Goal: Information Seeking & Learning: Learn about a topic

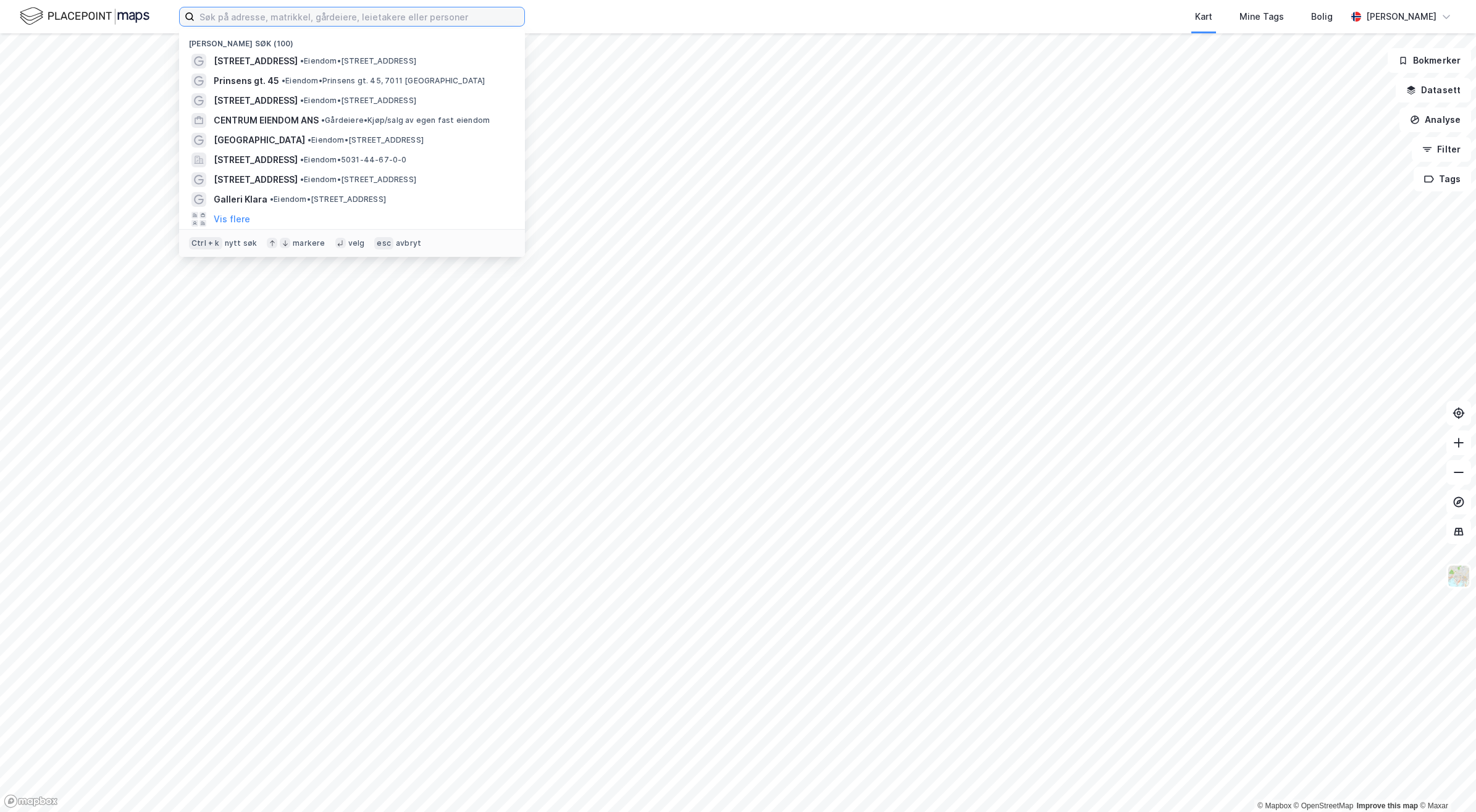
click at [288, 21] on input at bounding box center [359, 17] width 329 height 18
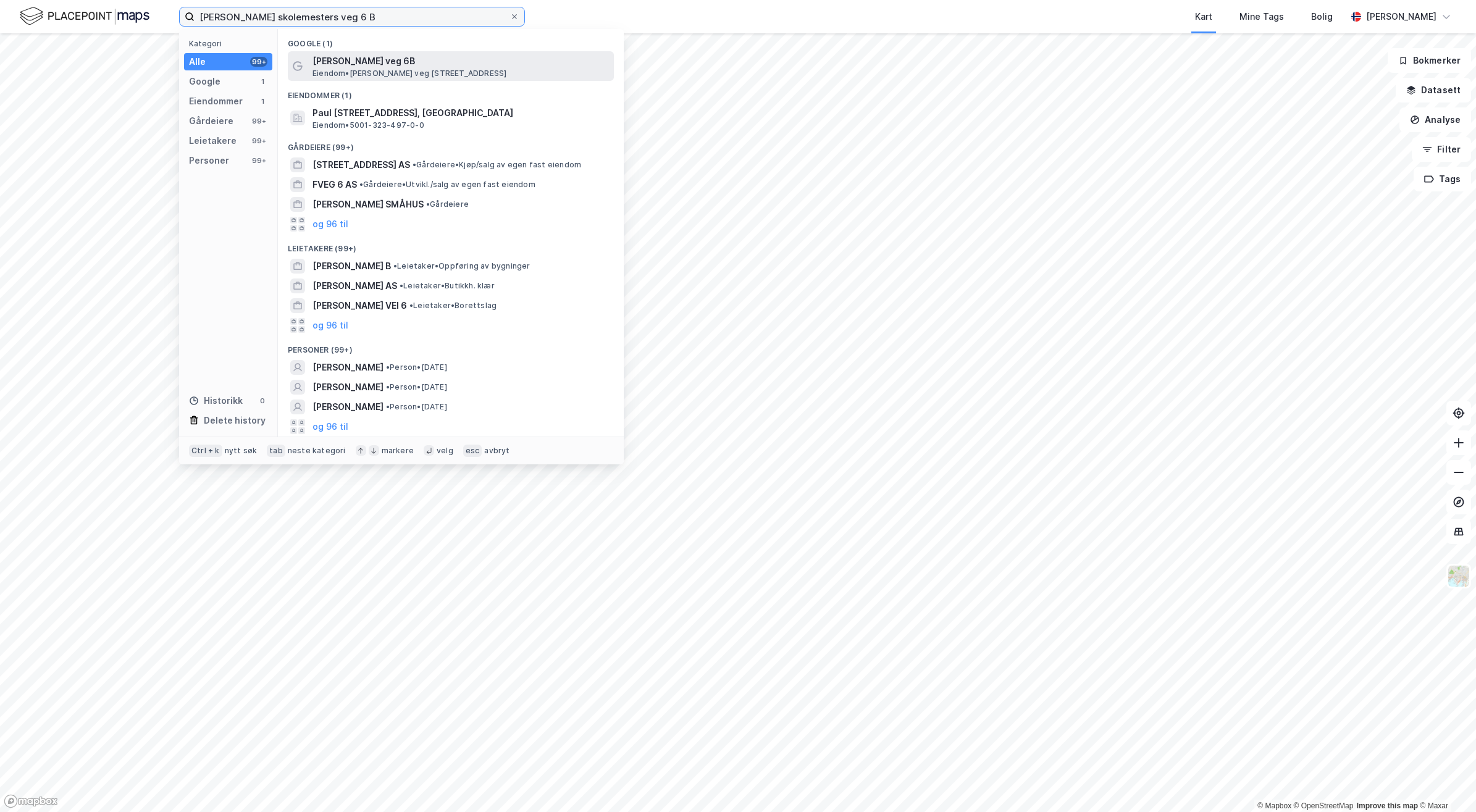
type input "[PERSON_NAME] skolemesters veg 6 B"
click at [396, 77] on span "[PERSON_NAME] [STREET_ADDRESS][PERSON_NAME]" at bounding box center [410, 74] width 194 height 10
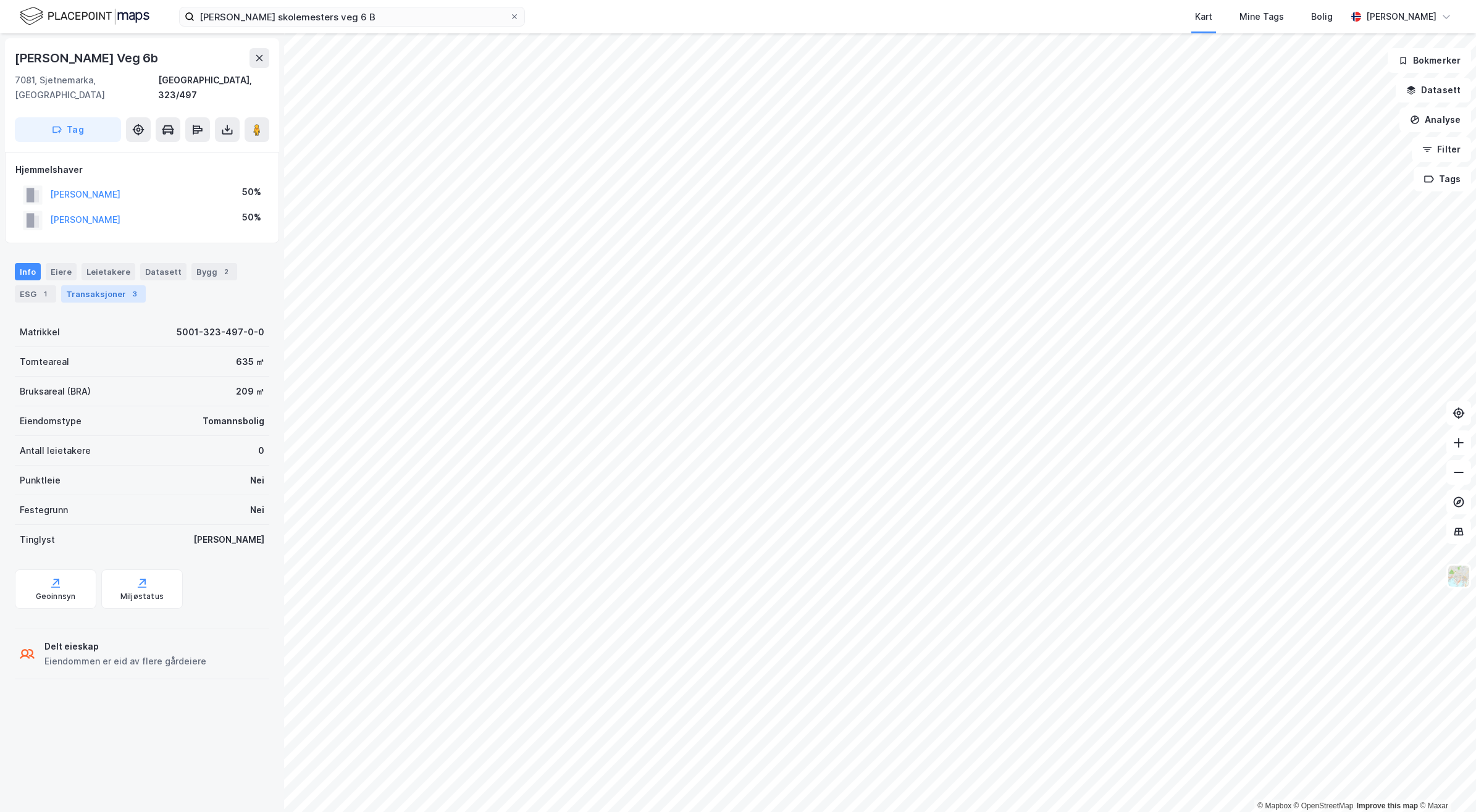
click at [116, 286] on div "Transaksjoner 3" at bounding box center [103, 294] width 84 height 17
